Goal: Find specific page/section: Find specific page/section

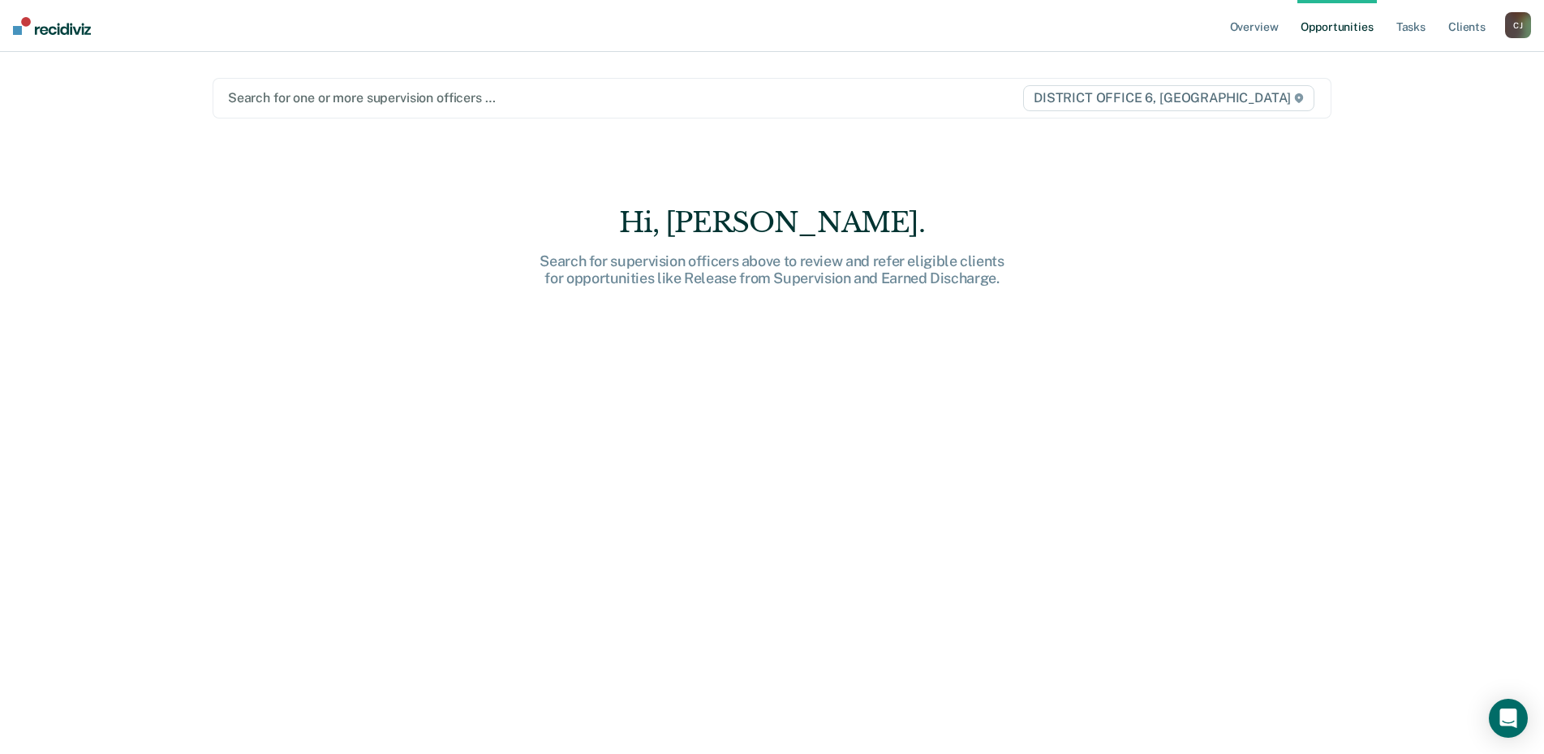
click at [1521, 26] on div "C J" at bounding box center [1518, 25] width 26 height 26
click at [1424, 107] on link "Go to Operations" at bounding box center [1453, 107] width 131 height 14
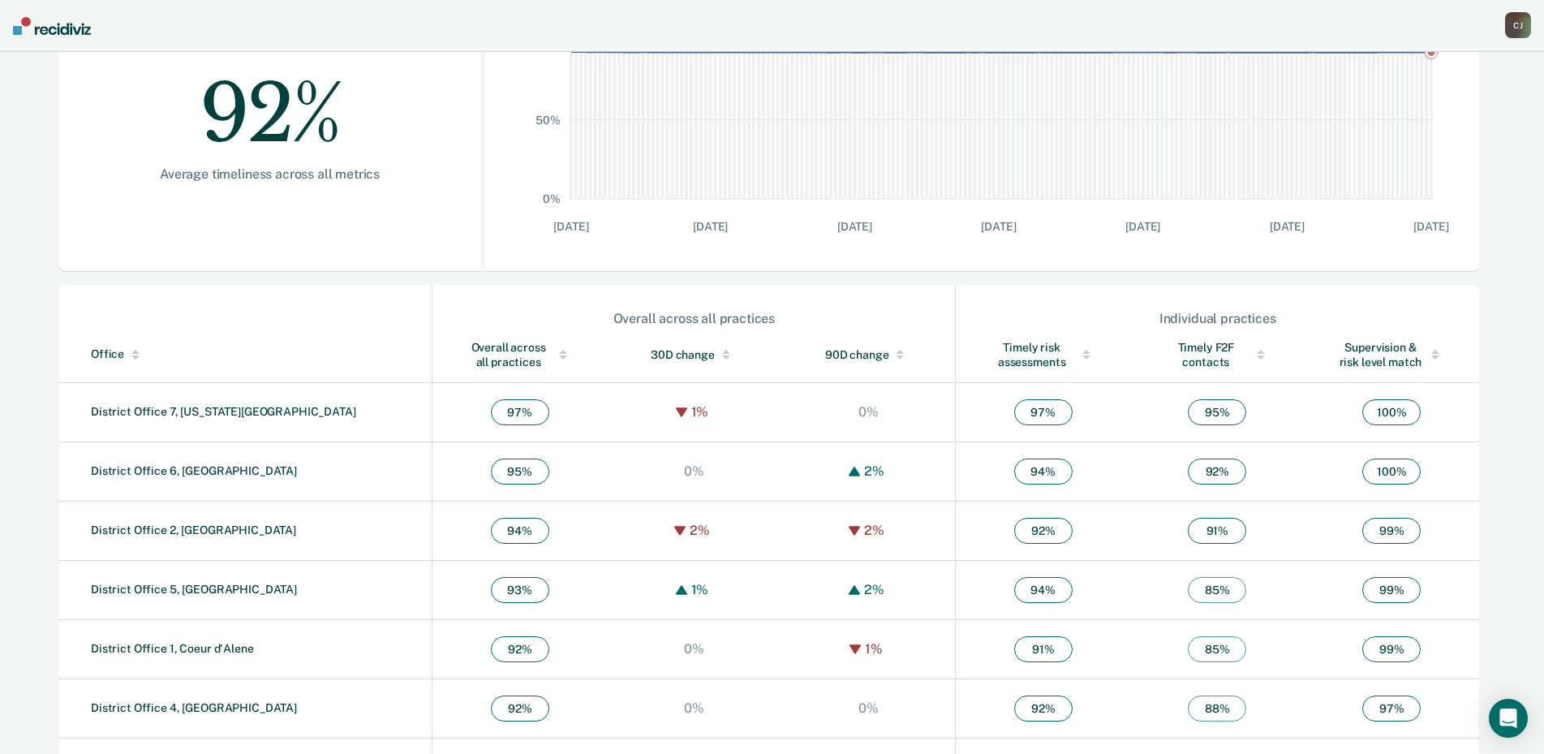
scroll to position [325, 0]
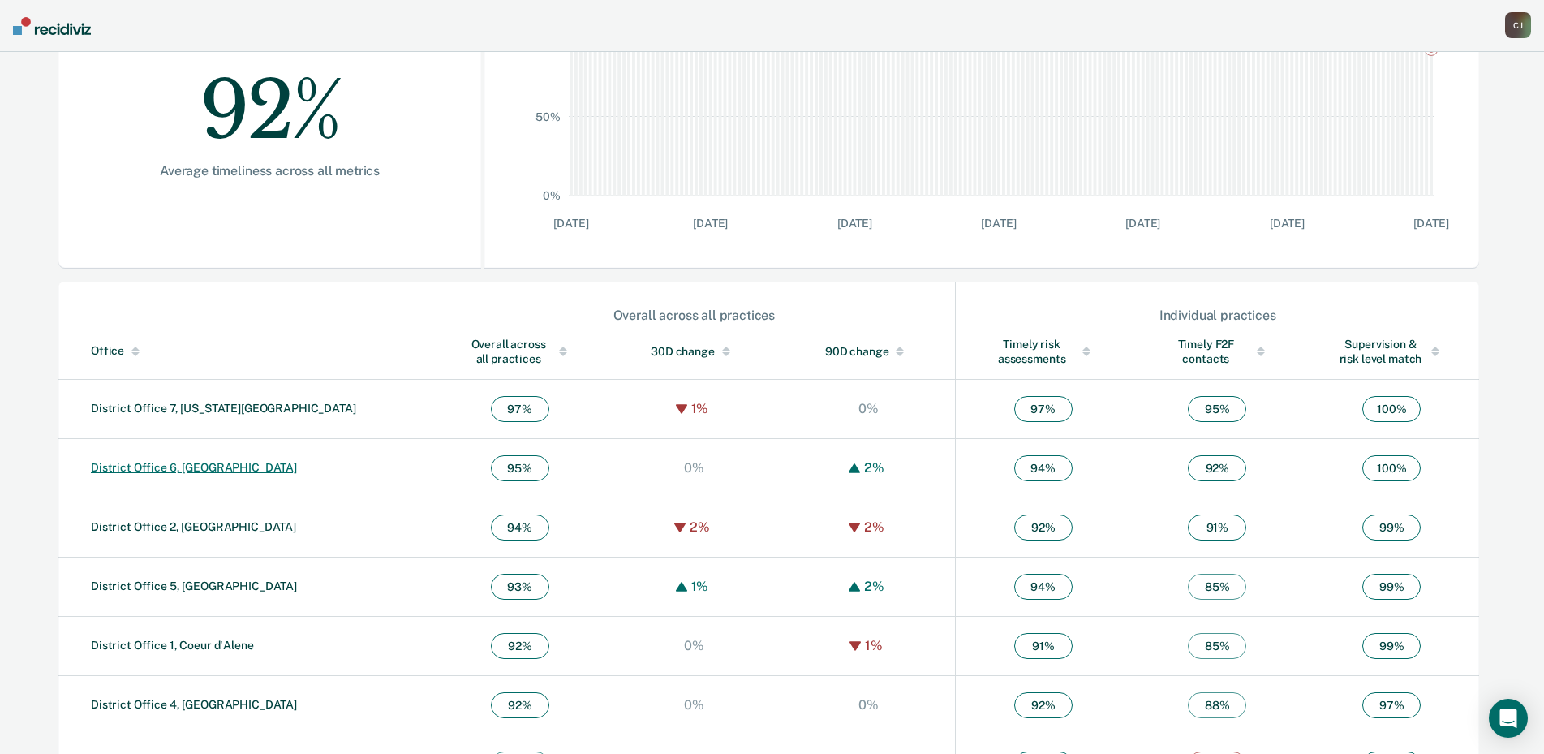
click at [177, 465] on link "District Office 6, Pocatello" at bounding box center [194, 467] width 206 height 13
